Goal: Transaction & Acquisition: Purchase product/service

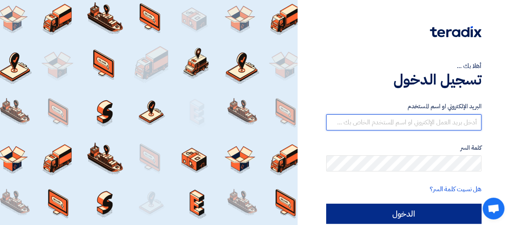
type input "[EMAIL_ADDRESS][DOMAIN_NAME]"
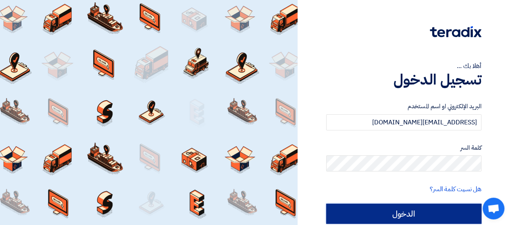
click at [389, 218] on input "الدخول" at bounding box center [403, 214] width 155 height 20
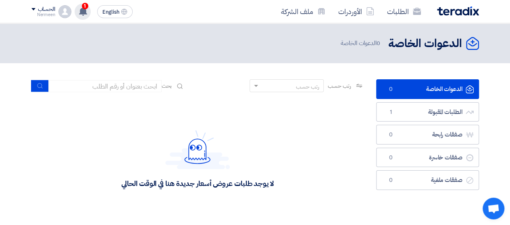
click at [86, 12] on icon at bounding box center [83, 11] width 9 height 9
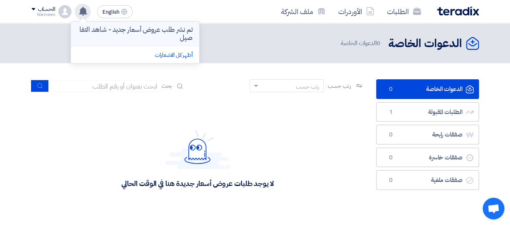
click at [158, 27] on p "تم نشر طلب عروض أسعار جديد - شاهد التفاصيل" at bounding box center [134, 34] width 115 height 16
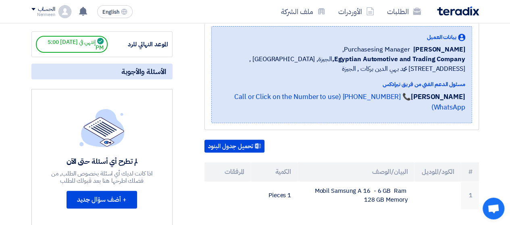
scroll to position [81, 0]
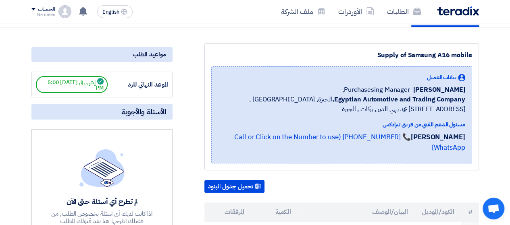
drag, startPoint x: 421, startPoint y: 96, endPoint x: 465, endPoint y: 102, distance: 44.7
click at [465, 102] on div "بيانات العميل [PERSON_NAME] Purchasesing Manager, Egyptian Automotive and Tradi…" at bounding box center [341, 115] width 261 height 97
copy span "[PERSON_NAME]"
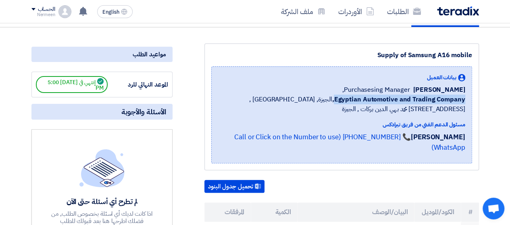
drag, startPoint x: 337, startPoint y: 109, endPoint x: 472, endPoint y: 108, distance: 134.7
click at [472, 108] on div "Supply of Samsung A16 mobile بيانات العميل [PERSON_NAME] Purchasesing Manager, …" at bounding box center [341, 107] width 275 height 127
copy b "Egyptian Automotive and Trading Company"
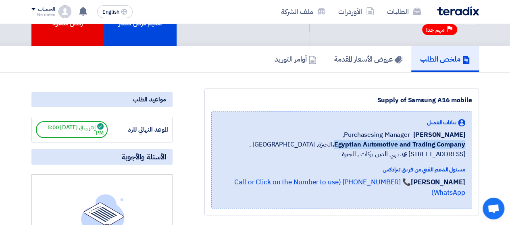
scroll to position [0, 0]
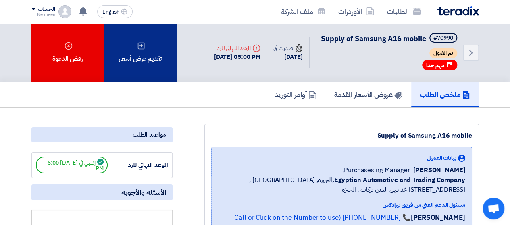
click at [153, 49] on div "تقديم عرض أسعار" at bounding box center [140, 52] width 73 height 58
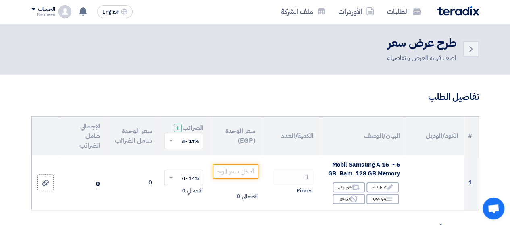
scroll to position [40, 0]
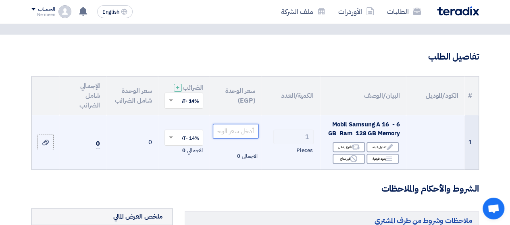
click at [243, 136] on input "number" at bounding box center [235, 131] width 45 height 15
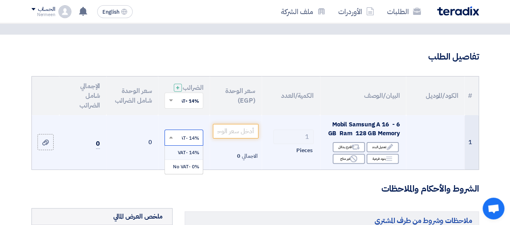
click at [193, 142] on input "text" at bounding box center [188, 138] width 23 height 13
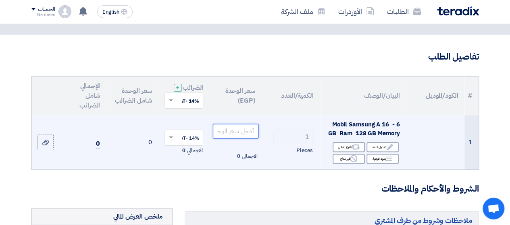
click at [236, 139] on input "number" at bounding box center [235, 131] width 45 height 15
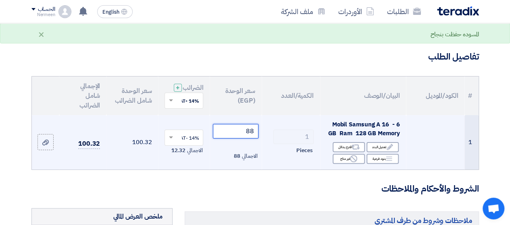
type input "8"
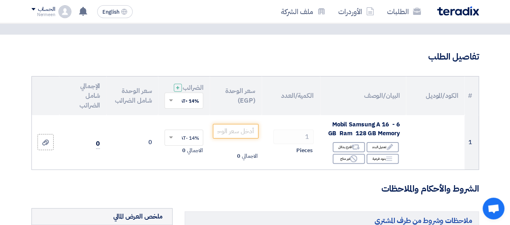
drag, startPoint x: 350, startPoint y: 40, endPoint x: 299, endPoint y: 73, distance: 60.3
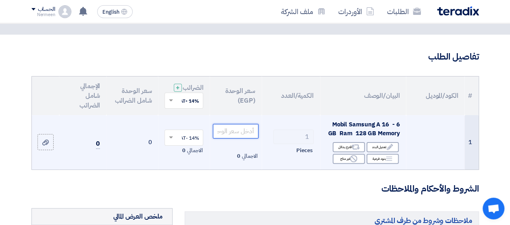
click at [241, 135] on input "number" at bounding box center [235, 131] width 45 height 15
paste input "7806.140350877193"
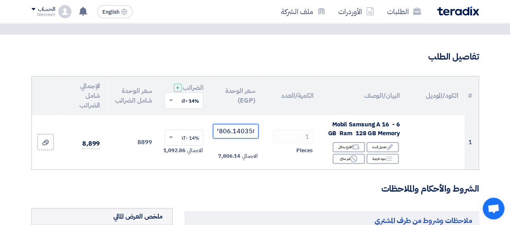
type input "7806.140350877193"
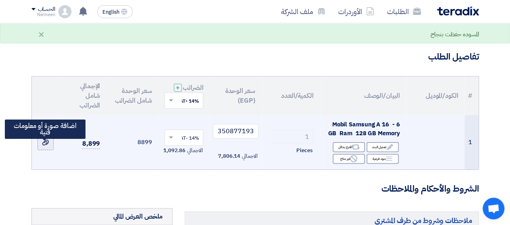
click at [50, 148] on label at bounding box center [45, 142] width 16 height 16
click at [0, 0] on input "file" at bounding box center [0, 0] width 0 height 0
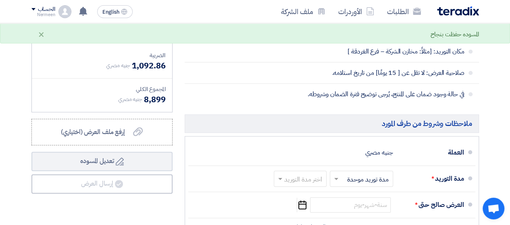
scroll to position [282, 0]
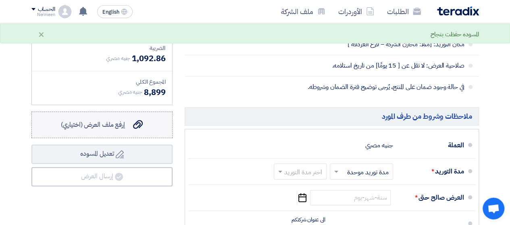
click at [124, 130] on span "إرفع ملف العرض (اختياري)" at bounding box center [93, 125] width 64 height 10
click at [0, 0] on input "إرفع ملف العرض (اختياري) إرفع ملف العرض (اختياري)" at bounding box center [0, 0] width 0 height 0
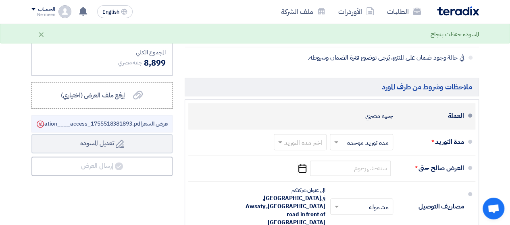
scroll to position [323, 0]
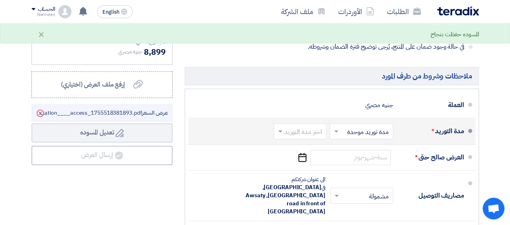
click at [344, 133] on input "text" at bounding box center [359, 132] width 59 height 12
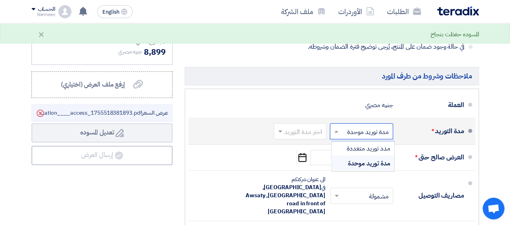
click at [344, 133] on input "text" at bounding box center [359, 132] width 59 height 12
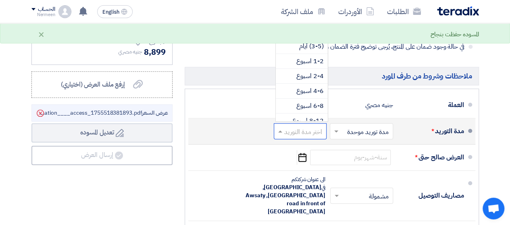
click at [298, 135] on input "text" at bounding box center [298, 132] width 49 height 12
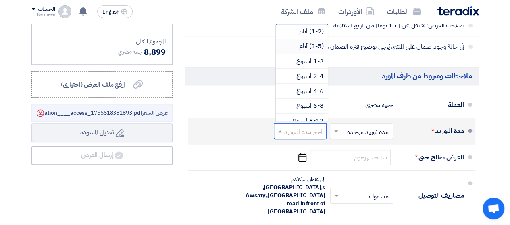
click at [306, 47] on span "(3-5) أيام" at bounding box center [311, 47] width 25 height 10
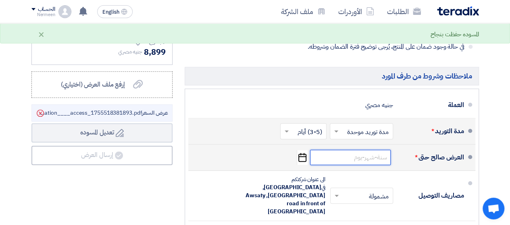
click at [350, 158] on input at bounding box center [350, 157] width 81 height 15
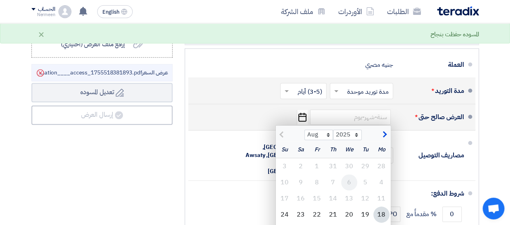
scroll to position [403, 0]
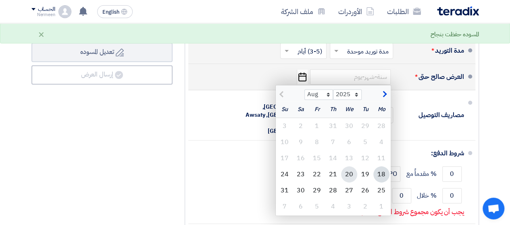
click at [349, 177] on div "20" at bounding box center [349, 175] width 16 height 16
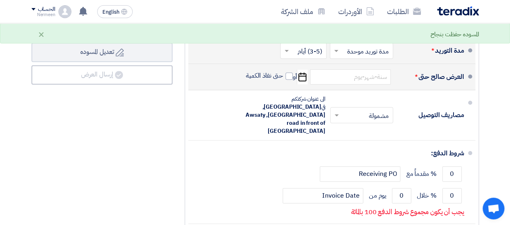
type input "[DATE]"
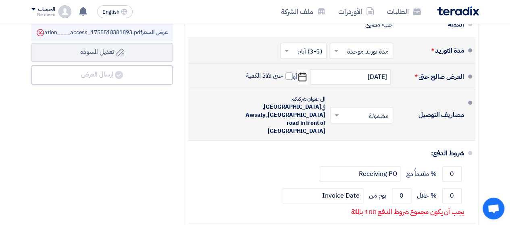
click at [348, 112] on input "text" at bounding box center [360, 116] width 59 height 12
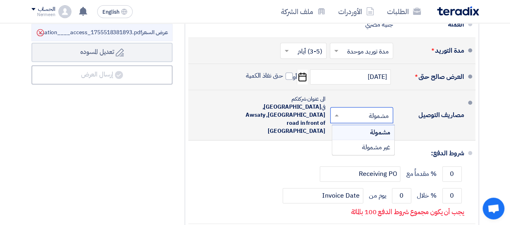
click at [348, 112] on input "text" at bounding box center [360, 116] width 59 height 12
click at [379, 128] on span "مشمولة" at bounding box center [380, 133] width 20 height 10
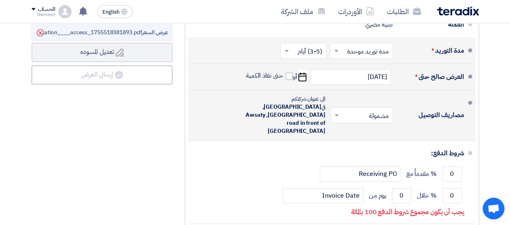
click at [146, 137] on div "ملخص العرض المالي المجموع الجزئي جنيه مصري 7,806.14 تكلفه التوصيل" at bounding box center [101, 58] width 153 height 425
click at [289, 79] on span at bounding box center [288, 76] width 7 height 7
click at [283, 79] on input "حتى نفاذ الكمية" at bounding box center [263, 79] width 39 height 15
checkbox input "true"
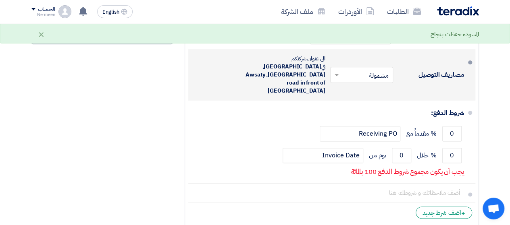
scroll to position [484, 0]
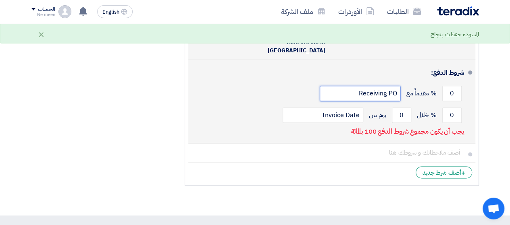
click at [376, 86] on input "Receiving PO" at bounding box center [360, 93] width 81 height 15
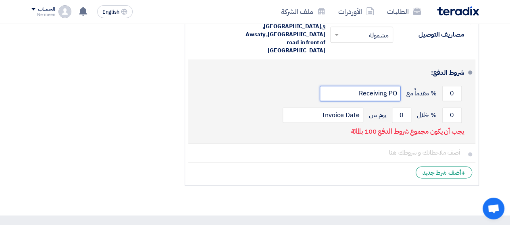
click at [357, 86] on input "Receiving PO" at bounding box center [360, 93] width 81 height 15
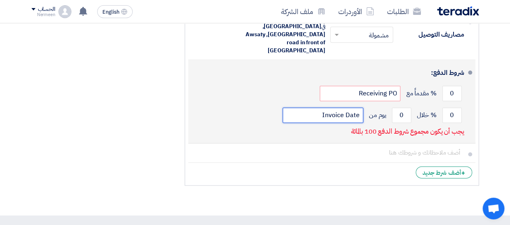
click at [340, 108] on input "Invoice Date" at bounding box center [323, 115] width 81 height 15
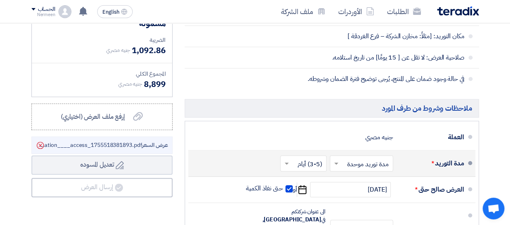
scroll to position [323, 0]
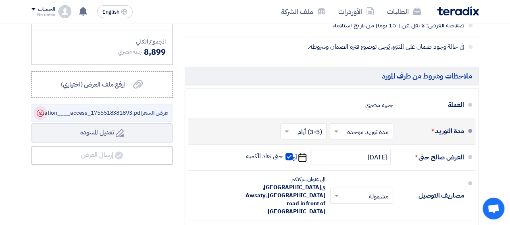
click at [42, 117] on icon "Delete" at bounding box center [40, 113] width 14 height 14
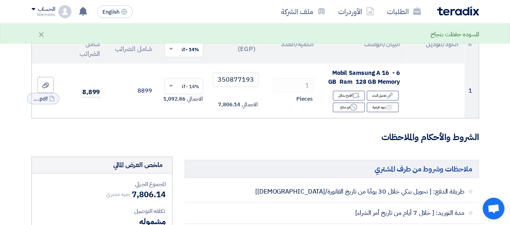
scroll to position [81, 0]
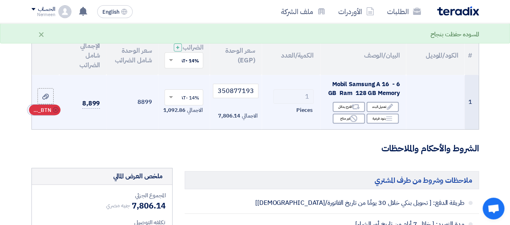
click at [56, 113] on use at bounding box center [56, 110] width 6 height 6
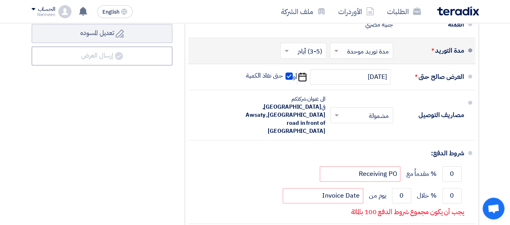
scroll to position [443, 0]
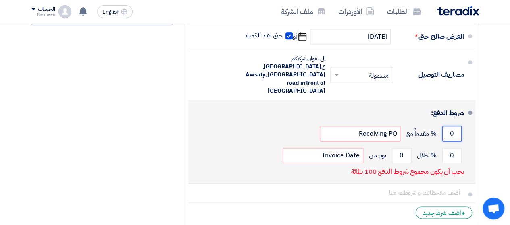
click at [451, 126] on input "0" at bounding box center [451, 133] width 19 height 15
drag, startPoint x: 451, startPoint y: 120, endPoint x: 466, endPoint y: 120, distance: 15.3
click at [466, 120] on li "شروط الدفع: 0 % مقدماً مع Receiving PO 0 % خلال 0 Invoice Date" at bounding box center [331, 141] width 287 height 83
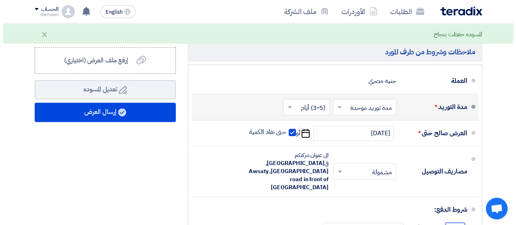
scroll to position [323, 0]
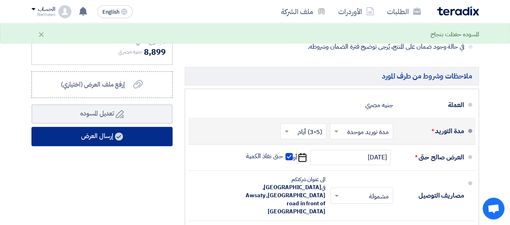
type input "100"
click at [89, 139] on button "إرسال العرض" at bounding box center [101, 136] width 141 height 19
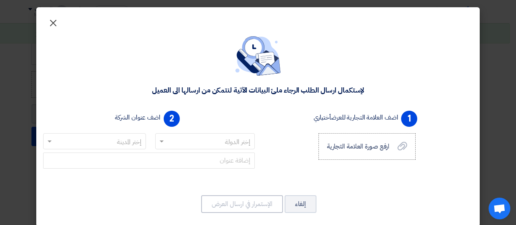
click at [58, 21] on span "×" at bounding box center [53, 22] width 10 height 24
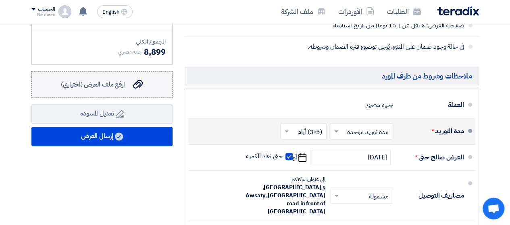
click at [116, 87] on span "إرفع ملف العرض (اختياري)" at bounding box center [93, 85] width 64 height 10
click at [0, 0] on input "إرفع ملف العرض (اختياري) إرفع ملف العرض (اختياري)" at bounding box center [0, 0] width 0 height 0
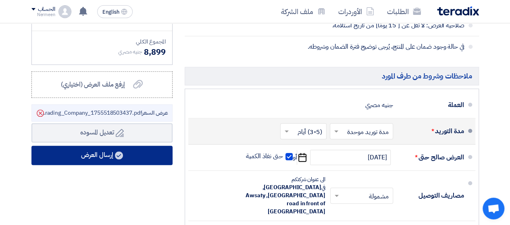
click at [105, 162] on button "إرسال العرض" at bounding box center [101, 155] width 141 height 19
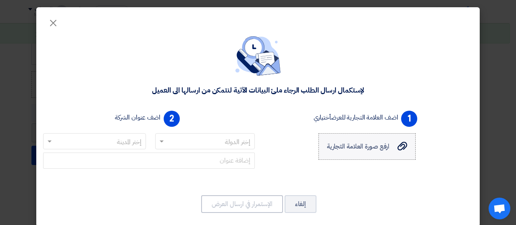
scroll to position [8, 0]
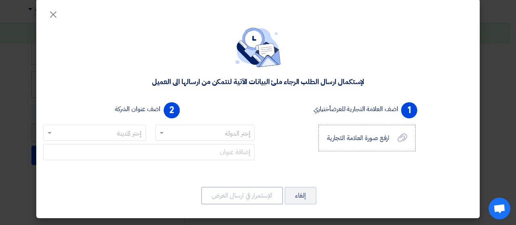
click at [247, 139] on input "text" at bounding box center [210, 133] width 84 height 13
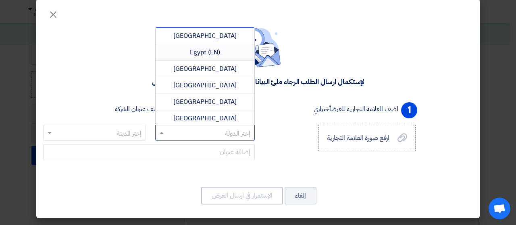
click at [209, 48] on span "Egypt (EN)" at bounding box center [205, 53] width 30 height 10
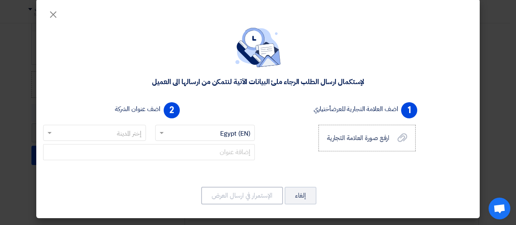
click at [93, 133] on input "text" at bounding box center [99, 133] width 87 height 13
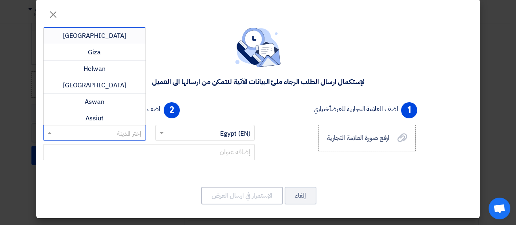
click at [107, 35] on span "[GEOGRAPHIC_DATA]" at bounding box center [94, 36] width 63 height 10
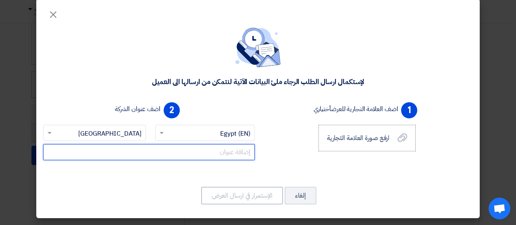
click at [231, 148] on input "text" at bounding box center [149, 152] width 212 height 16
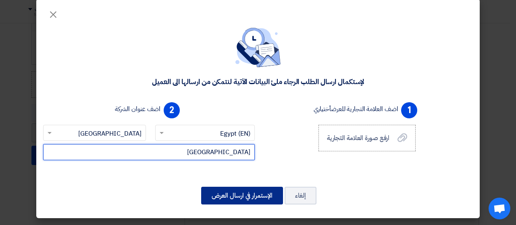
type input "[GEOGRAPHIC_DATA]"
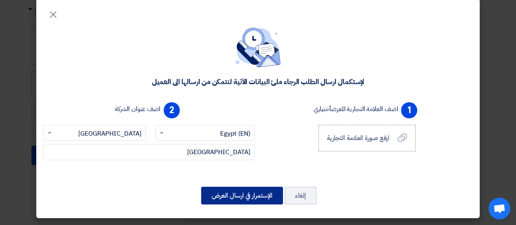
click at [231, 192] on button "الإستمرار في ارسال العرض" at bounding box center [242, 196] width 82 height 18
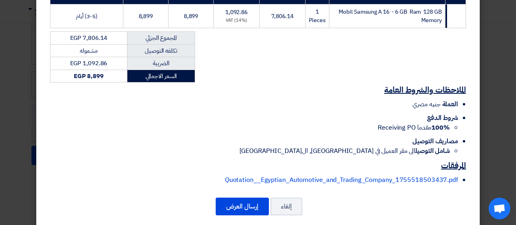
scroll to position [158, 0]
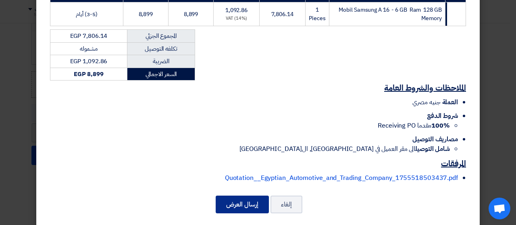
click at [253, 196] on button "إرسال العرض" at bounding box center [242, 205] width 53 height 18
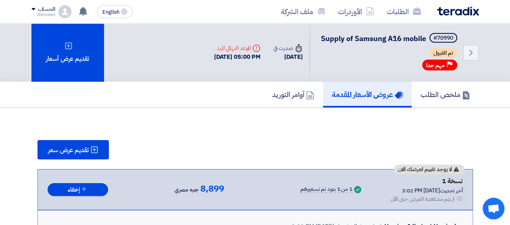
scroll to position [40, 0]
